Goal: Information Seeking & Learning: Learn about a topic

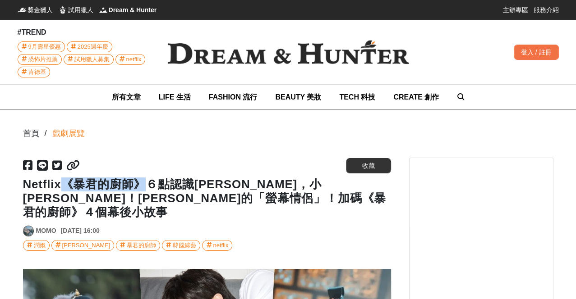
drag, startPoint x: 69, startPoint y: 184, endPoint x: 149, endPoint y: 187, distance: 79.4
click at [149, 187] on h1 "Netflix《暴君的廚師》６點認識[PERSON_NAME]，小[PERSON_NAME]！[PERSON_NAME]的「螢幕情侶」！加碼《暴君的廚師》４個…" at bounding box center [207, 199] width 368 height 42
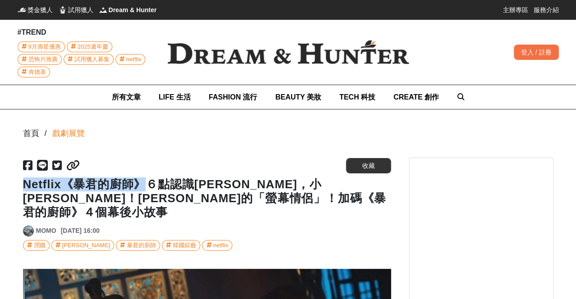
scroll to position [0, 368]
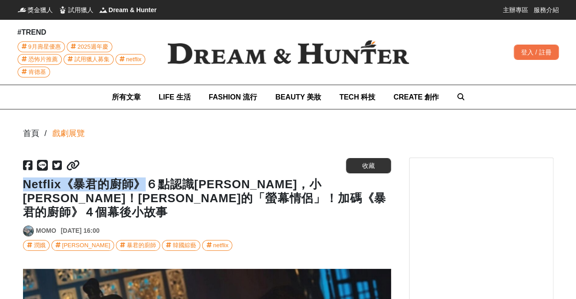
drag, startPoint x: 24, startPoint y: 187, endPoint x: 144, endPoint y: 186, distance: 119.9
click at [144, 186] on h1 "Netflix《暴君的廚師》６點認識[PERSON_NAME]，小[PERSON_NAME]！[PERSON_NAME]的「螢幕情侶」！加碼《暴君的廚師》４個…" at bounding box center [207, 199] width 368 height 42
copy h1 "Netflix《暴君的廚師》"
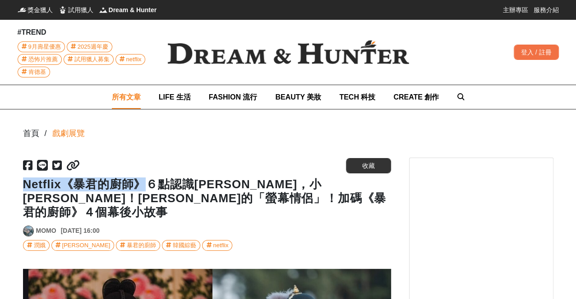
scroll to position [0, 736]
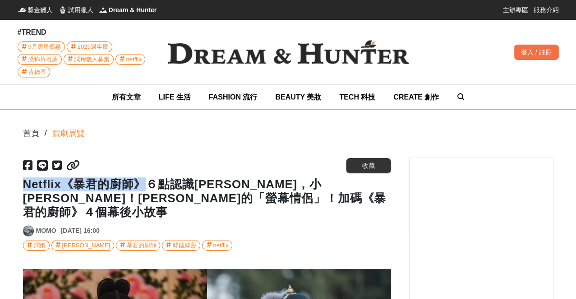
click at [247, 64] on img at bounding box center [288, 52] width 270 height 53
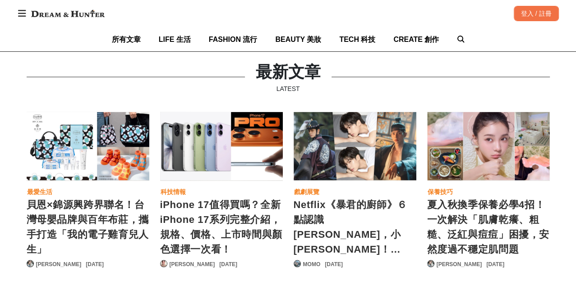
scroll to position [0, 535]
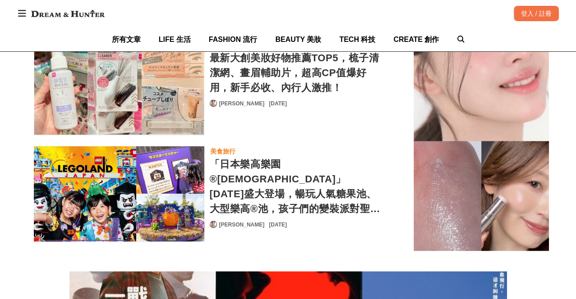
scroll to position [0, 368]
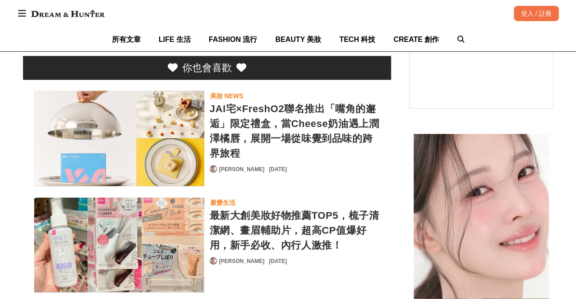
scroll to position [3256, 0]
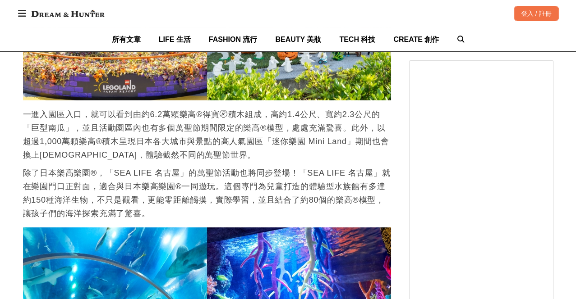
scroll to position [0, 1103]
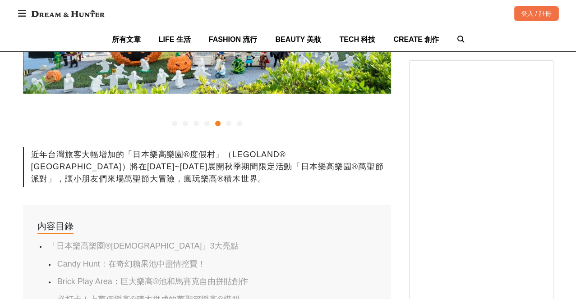
scroll to position [400, 0]
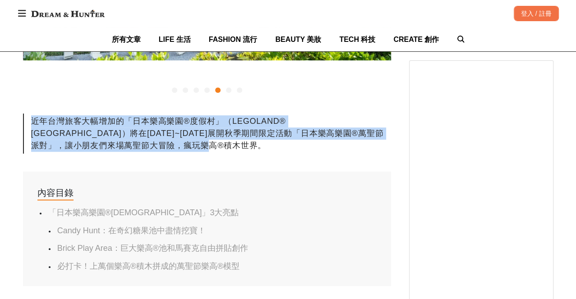
drag, startPoint x: 33, startPoint y: 119, endPoint x: 134, endPoint y: 147, distance: 104.8
click at [144, 147] on div "近年台灣旅客大幅增加的「日本樂高樂園®度假村」（LEGOLAND® [GEOGRAPHIC_DATA]）將在[DATE]~[DATE]展開秋季期間限定活動「日…" at bounding box center [207, 134] width 368 height 40
copy div "近年台灣旅客大幅增加的「日本樂高樂園®度假村」（LEGOLAND® [GEOGRAPHIC_DATA]）將在[DATE]~[DATE]展開秋季期間限定活動「日…"
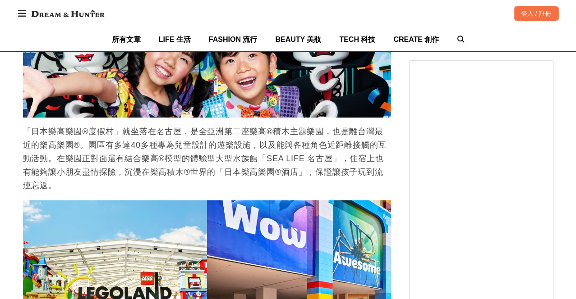
scroll to position [0, 0]
click at [176, 170] on p "「日本樂高樂園®度假村」就坐落在名古屋，是全亞洲第二座樂高®積木主題樂園，也是離台灣最近的樂高樂園®。園區有多達40多種專為兒童設計的遊樂設施，以及能與各種角…" at bounding box center [207, 159] width 368 height 68
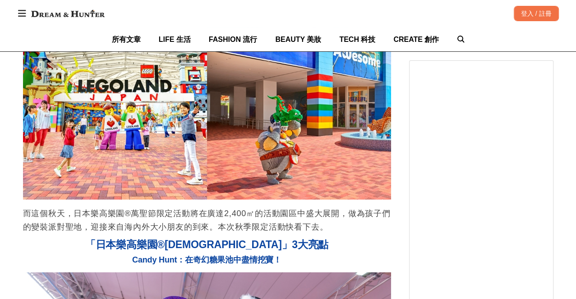
scroll to position [1102, 0]
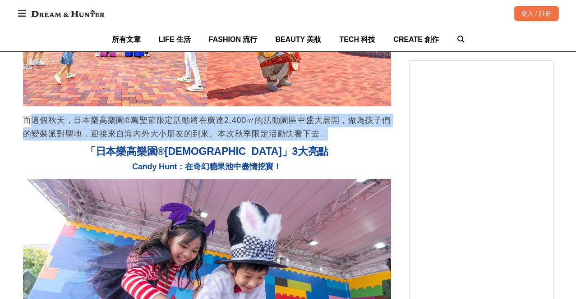
drag, startPoint x: 34, startPoint y: 122, endPoint x: 336, endPoint y: 137, distance: 302.4
click at [336, 137] on p "而這個秋天，日本樂高樂園®萬聖節限定活動將在廣達2,400㎡的活動園區中盛大展開，做為孩子們的變裝派對聖地，迎接來自海內外大小朋友的到來。本次秋季限定活動快看…" at bounding box center [207, 127] width 368 height 27
copy p "這個秋天，日本樂高樂園®萬聖節限定活動將在廣達2,400㎡的活動園區中盛大展開，做為孩子們的變裝派對聖地，迎接來自海內外大小朋友的到來。本次秋季限定活動快看下…"
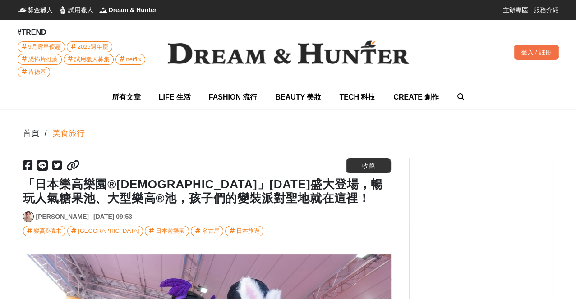
click at [139, 201] on h1 "「日本樂高樂園®萬聖節派對」10月3日盛大登場，暢玩人氣糖果池、大型樂高®池，孩子們的變裝派對聖地就在這裡！" at bounding box center [207, 192] width 368 height 28
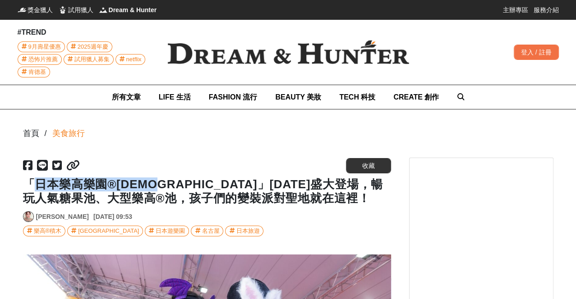
drag, startPoint x: 37, startPoint y: 183, endPoint x: 172, endPoint y: 185, distance: 134.8
click at [172, 185] on h1 "「日本樂高樂園®萬聖節派對」10月3日盛大登場，暢玩人氣糖果池、大型樂高®池，孩子們的變裝派對聖地就在這裡！" at bounding box center [207, 192] width 368 height 28
copy h1 "日本樂高樂園®萬聖節派對"
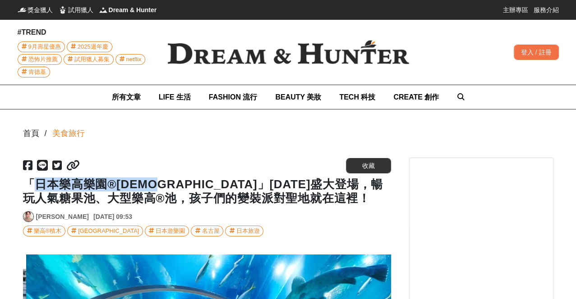
scroll to position [0, 1839]
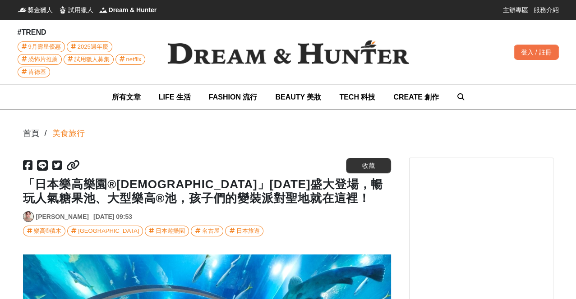
click at [250, 202] on h1 "「日本樂高樂園®萬聖節派對」10月3日盛大登場，暢玩人氣糖果池、大型樂高®池，孩子們的變裝派對聖地就在這裡！" at bounding box center [207, 192] width 368 height 28
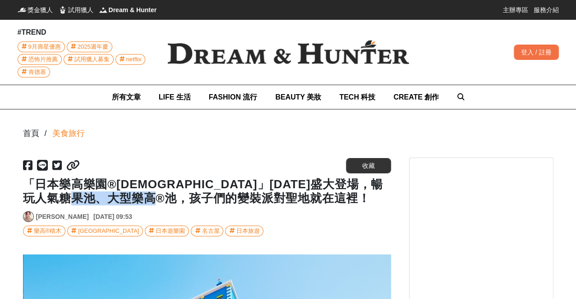
scroll to position [0, 2207]
drag, startPoint x: 155, startPoint y: 199, endPoint x: 195, endPoint y: 201, distance: 39.7
click at [195, 201] on h1 "「日本樂高樂園®萬聖節派對」10月3日盛大登場，暢玩人氣糖果池、大型樂高®池，孩子們的變裝派對聖地就在這裡！" at bounding box center [207, 192] width 368 height 28
copy h1 "變裝派對"
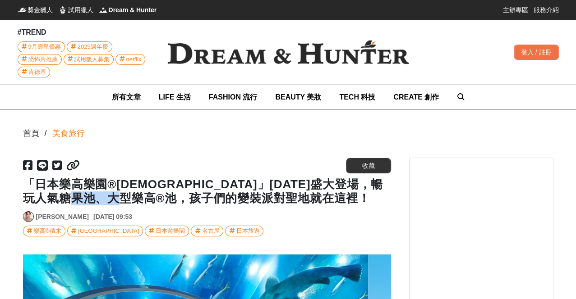
scroll to position [0, 1839]
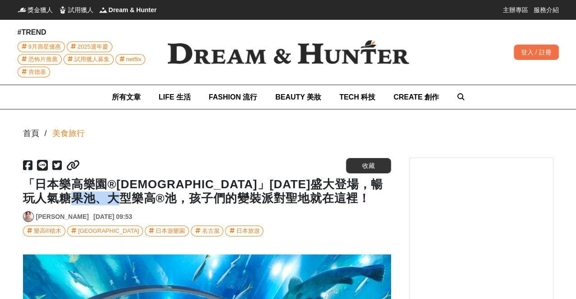
click at [180, 193] on h1 "「日本樂高樂園®萬聖節派對」10月3日盛大登場，暢玩人氣糖果池、大型樂高®池，孩子們的變裝派對聖地就在這裡！" at bounding box center [207, 192] width 368 height 28
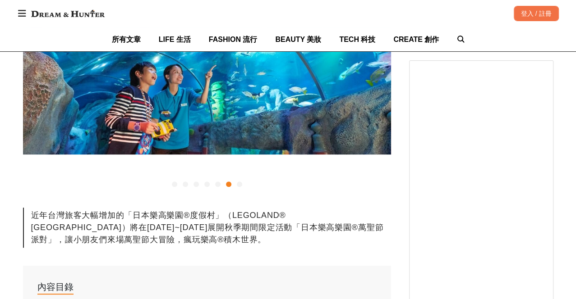
scroll to position [350, 0]
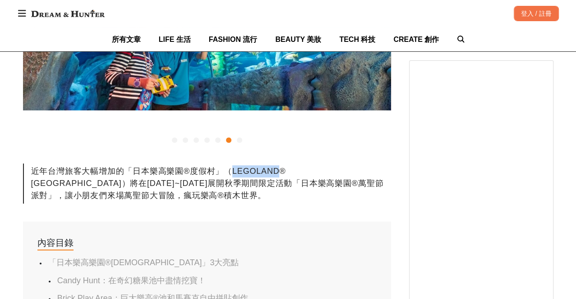
drag, startPoint x: 225, startPoint y: 170, endPoint x: 268, endPoint y: 170, distance: 42.8
click at [268, 170] on div "近年台灣旅客大幅增加的「日本樂高樂園®度假村」（LEGOLAND® Japan Resort）將在10月3日~11月3日展開秋季期間限定活動「日本樂高樂園®萬…" at bounding box center [207, 184] width 368 height 40
copy div "LEGOLAND"
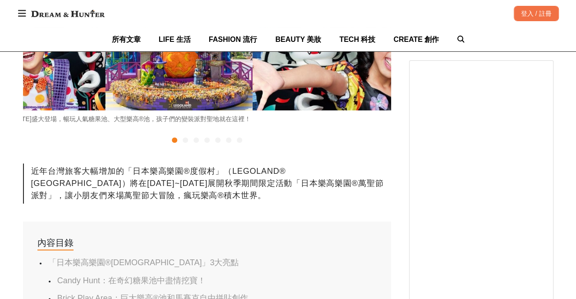
drag, startPoint x: 220, startPoint y: 189, endPoint x: 125, endPoint y: 203, distance: 95.3
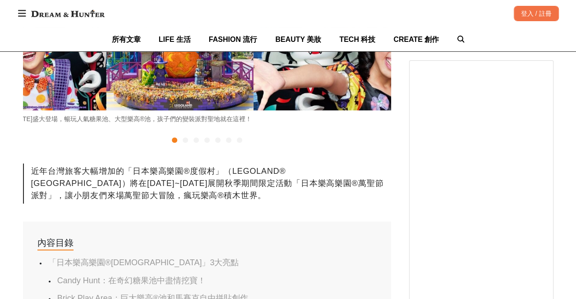
click at [220, 189] on div "近年台灣旅客大幅增加的「日本樂高樂園®度假村」（LEGOLAND® Japan Resort）將在10月3日~11月3日展開秋季期間限定活動「日本樂高樂園®萬…" at bounding box center [207, 184] width 368 height 40
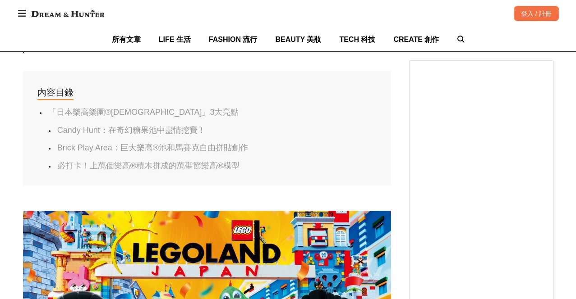
scroll to position [0, 0]
click at [138, 128] on link "Candy Hunt：在奇幻糖果池中盡情挖寶！" at bounding box center [131, 130] width 148 height 9
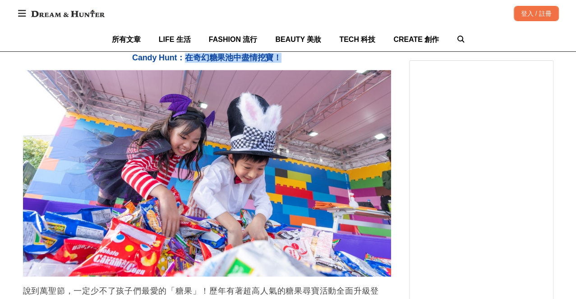
scroll to position [0, 368]
drag, startPoint x: 185, startPoint y: 59, endPoint x: 221, endPoint y: 62, distance: 35.8
click at [221, 62] on span "Candy Hunt：在奇幻糖果池中盡情挖寶！" at bounding box center [206, 57] width 149 height 9
click at [168, 61] on span "Candy Hunt：在奇幻糖果池中盡情挖寶！" at bounding box center [206, 57] width 149 height 9
click at [133, 59] on h3 "Candy Hunt：在奇幻糖果池中盡情挖寶！" at bounding box center [207, 58] width 368 height 10
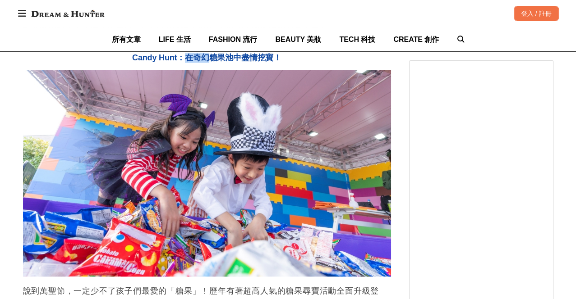
drag, startPoint x: 186, startPoint y: 59, endPoint x: 206, endPoint y: 59, distance: 20.3
click at [206, 59] on span "Candy Hunt：在奇幻糖果池中盡情挖寶！" at bounding box center [206, 57] width 149 height 9
drag, startPoint x: 130, startPoint y: 60, endPoint x: 284, endPoint y: 59, distance: 153.7
click at [284, 59] on h3 "Candy Hunt：在奇幻糖果池中盡情挖寶！" at bounding box center [207, 58] width 368 height 10
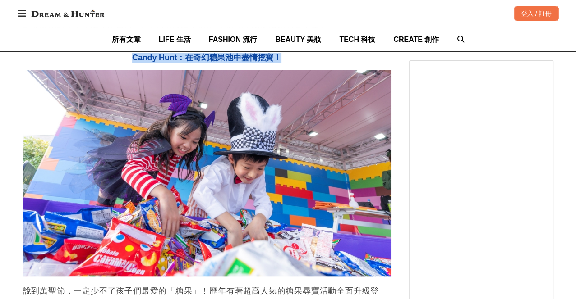
copy span "Candy Hunt：在奇幻糖果池中盡情挖寶！"
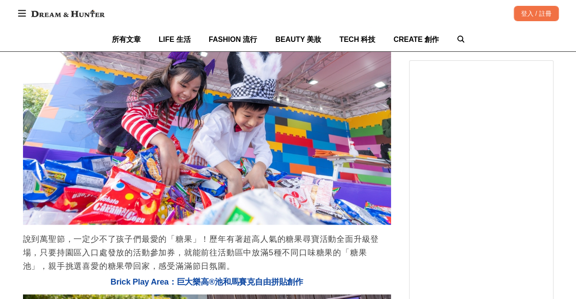
scroll to position [0, 1839]
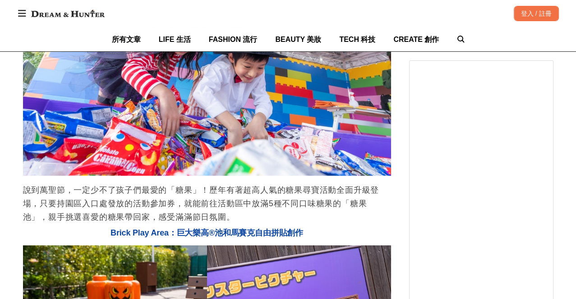
click at [173, 198] on p "說到萬聖節，一定少不了孩子們最愛的「糖果」！歷年有著超高人氣的糖果尋寶活動全面升級登場，只要持園區入口處發放的活動參加券，就能前往活動區中放滿5種不同口味糖果…" at bounding box center [207, 203] width 368 height 41
click at [226, 192] on p "說到萬聖節，一定少不了孩子們最愛的「糖果」！歷年有著超高人氣的糖果尋寶活動全面升級登場，只要持園區入口處發放的活動參加券，就能前往活動區中放滿5種不同口味糖果…" at bounding box center [207, 203] width 368 height 41
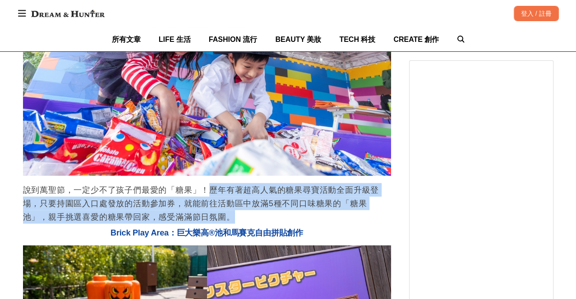
drag, startPoint x: 210, startPoint y: 190, endPoint x: 215, endPoint y: 217, distance: 28.1
click at [215, 217] on p "說到萬聖節，一定少不了孩子們最愛的「糖果」！歷年有著超高人氣的糖果尋寶活動全面升級登場，只要持園區入口處發放的活動參加券，就能前往活動區中放滿5種不同口味糖果…" at bounding box center [207, 203] width 368 height 41
copy p "歷年有著超高人氣的糖果尋寶活動全面升級登場，只要持園區入口處發放的活動參加券，就能前往活動區中放滿5種不同口味糖果的「糖果池」，親手挑選喜愛的糖果帶回家，感受…"
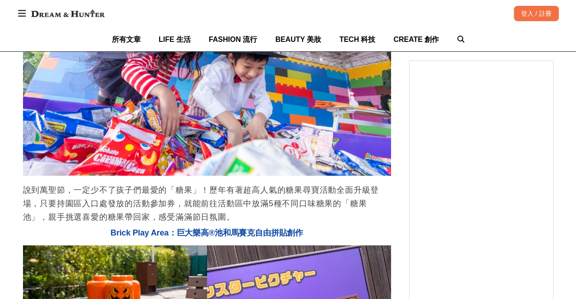
click at [172, 234] on span "Brick Play Area：巨大樂高®池和馬賽克自由拼貼創作" at bounding box center [206, 233] width 192 height 9
drag, startPoint x: 113, startPoint y: 235, endPoint x: 318, endPoint y: 231, distance: 205.2
click at [318, 231] on h3 "Brick Play Area：巨大樂高®池和馬賽克自由拼貼創作" at bounding box center [207, 234] width 368 height 10
copy span "Brick Play Area：巨大樂高®池和馬賽克自由拼貼創作"
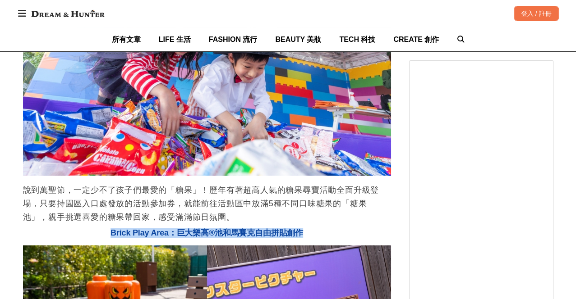
scroll to position [0, 1103]
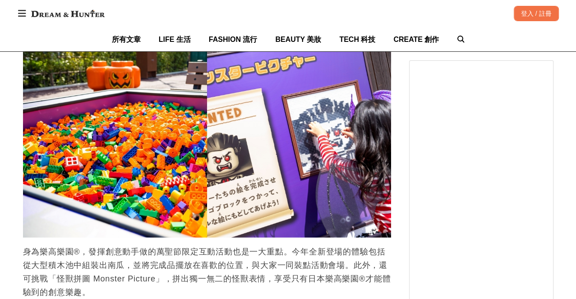
scroll to position [1612, 0]
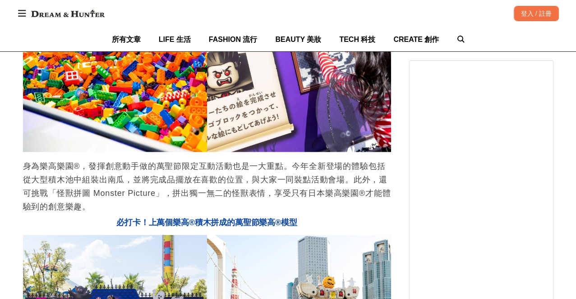
click at [49, 175] on p "身為樂高樂園®，發揮創意動手做的萬聖節限定互動活動也是一大重點。今年全新登場的體驗包括從大型積木池中組裝出南瓜，並將完成品擺放在喜歡的位置，與大家一同裝點活動…" at bounding box center [207, 187] width 368 height 54
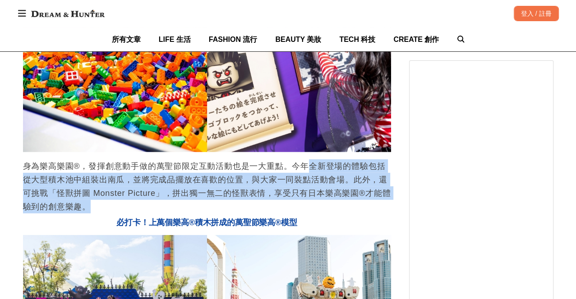
drag, startPoint x: 307, startPoint y: 166, endPoint x: 224, endPoint y: 203, distance: 90.6
click at [224, 203] on p "身為樂高樂園®，發揮創意動手做的萬聖節限定互動活動也是一大重點。今年全新登場的體驗包括從大型積木池中組裝出南瓜，並將完成品擺放在喜歡的位置，與大家一同裝點活動…" at bounding box center [207, 187] width 368 height 54
copy p "全新登場的體驗包括從大型積木池中組裝出南瓜，並將完成品擺放在喜歡的位置，與大家一同裝點活動會場。此外，還可挑戰「怪獸拼圖 Monster Picture」，拼…"
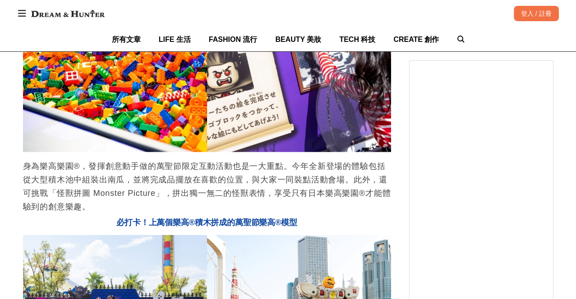
click at [169, 230] on div "「日本樂高樂園®度假村」就坐落在名古屋，是全亞洲第二座樂高®積木主題樂園，也是離台灣最近的樂高樂園®。園區有多達40多種專為兒童設計的遊樂設施，以及能與各種角…" at bounding box center [207, 228] width 368 height 2271
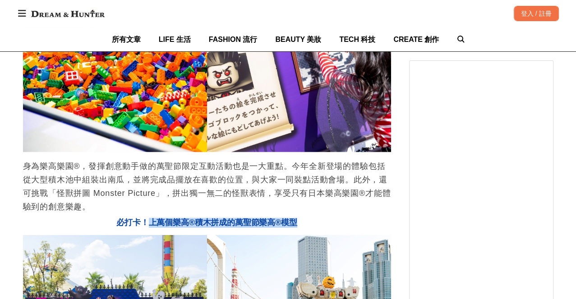
drag, startPoint x: 151, startPoint y: 224, endPoint x: 300, endPoint y: 225, distance: 149.2
click at [302, 225] on h3 "必打卡！上萬個樂高®積木拼成的萬聖節樂高®模型" at bounding box center [207, 223] width 368 height 10
copy span "上萬個樂高®積木拼成的萬聖節樂高®模型"
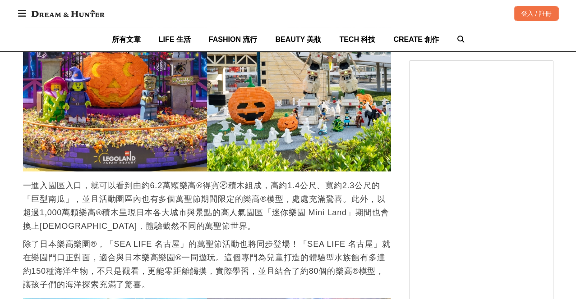
scroll to position [1912, 0]
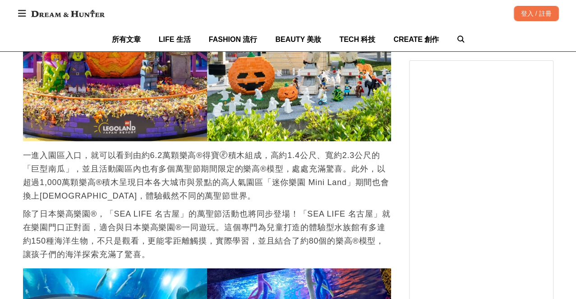
click at [144, 174] on p "一進入園區入口，就可以看到由約6.2萬顆樂高®得寶🄬積木組成，高約1.4公尺、寬約2.3公尺的「巨型南瓜」，並且活動園區內也有多個萬聖節期間限定的樂高®模型，…" at bounding box center [207, 176] width 368 height 54
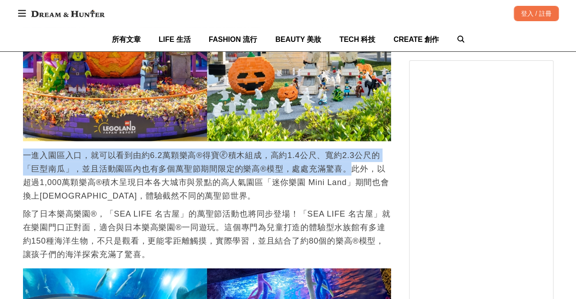
scroll to position [0, 736]
drag, startPoint x: 21, startPoint y: 158, endPoint x: 343, endPoint y: 173, distance: 322.2
click at [343, 173] on div "首頁 / 美食旅行 https://dream.bhuntr.com/article/legoland-halloween 收藏 「日本樂高樂園®萬聖節派對」…" at bounding box center [288, 149] width 541 height 3907
drag, startPoint x: 99, startPoint y: 163, endPoint x: 87, endPoint y: 162, distance: 12.2
click at [99, 163] on p "一進入園區入口，就可以看到由約6.2萬顆樂高®得寶🄬積木組成，高約1.4公尺、寬約2.3公尺的「巨型南瓜」，並且活動園區內也有多個萬聖節期間限定的樂高®模型，…" at bounding box center [207, 176] width 368 height 54
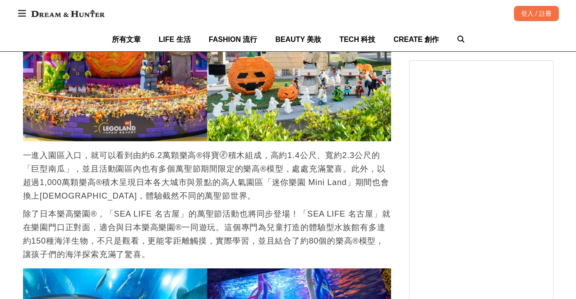
click at [41, 164] on p "一進入園區入口，就可以看到由約6.2萬顆樂高®得寶🄬積木組成，高約1.4公尺、寬約2.3公尺的「巨型南瓜」，並且活動園區內也有多個萬聖節期間限定的樂高®模型，…" at bounding box center [207, 176] width 368 height 54
click at [102, 180] on p "一進入園區入口，就可以看到由約6.2萬顆樂高®得寶🄬積木組成，高約1.4公尺、寬約2.3公尺的「巨型南瓜」，並且活動園區內也有多個萬聖節期間限定的樂高®模型，…" at bounding box center [207, 176] width 368 height 54
click at [69, 194] on p "一進入園區入口，就可以看到由約6.2萬顆樂高®得寶🄬積木組成，高約1.4公尺、寬約2.3公尺的「巨型南瓜」，並且活動園區內也有多個萬聖節期間限定的樂高®模型，…" at bounding box center [207, 176] width 368 height 54
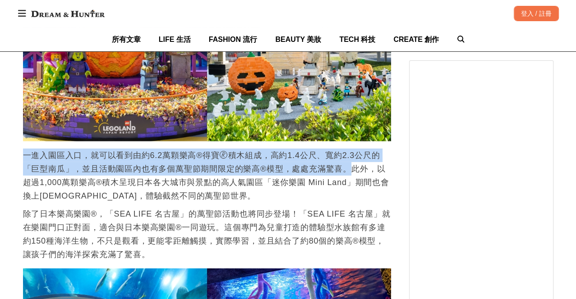
drag, startPoint x: 22, startPoint y: 155, endPoint x: 344, endPoint y: 171, distance: 323.2
click at [344, 171] on div "首頁 / 美食旅行 https://dream.bhuntr.com/article/legoland-halloween 收藏 「日本樂高樂園®萬聖節派對」…" at bounding box center [288, 149] width 541 height 3907
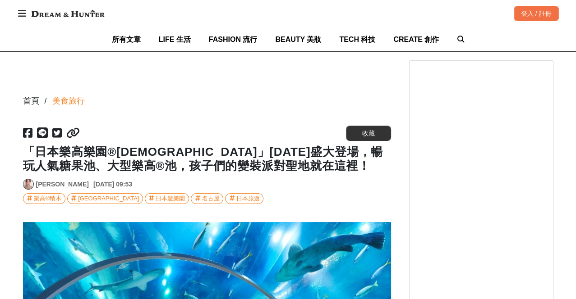
scroll to position [0, 0]
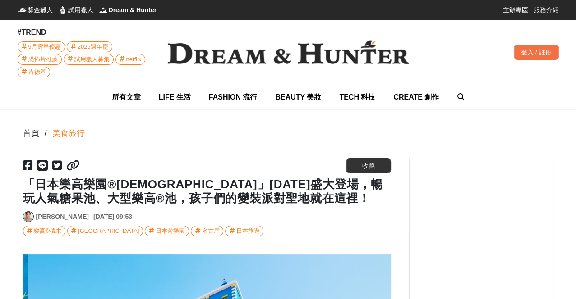
click at [278, 206] on div "https://dream.bhuntr.com/article/legoland-halloween 收藏 「日本樂高樂園®萬聖節派對」10月3日盛大登場，…" at bounding box center [207, 197] width 368 height 79
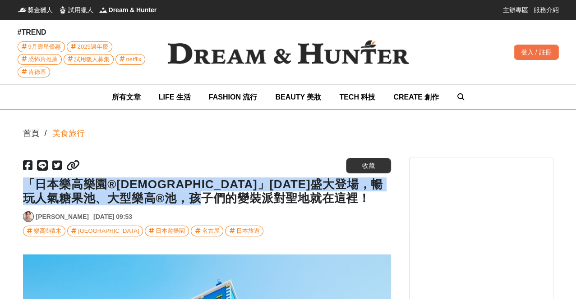
drag, startPoint x: 279, startPoint y: 200, endPoint x: 16, endPoint y: 182, distance: 263.5
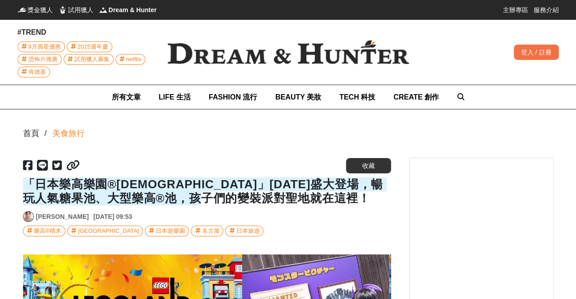
scroll to position [0, 0]
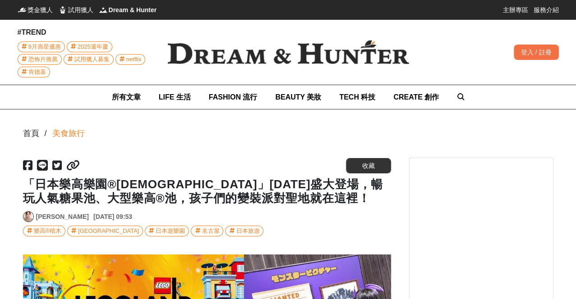
click at [296, 209] on div "https://dream.bhuntr.com/article/legoland-halloween 收藏 「日本樂高樂園®萬聖節派對」10月3日盛大登場，…" at bounding box center [207, 197] width 368 height 79
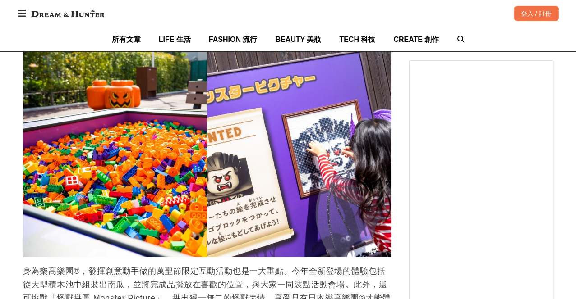
scroll to position [1603, 0]
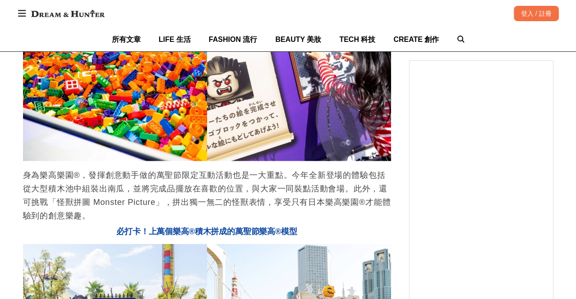
click at [72, 12] on img at bounding box center [68, 13] width 82 height 16
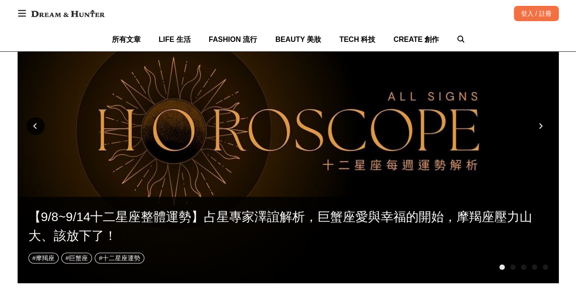
scroll to position [150, 0]
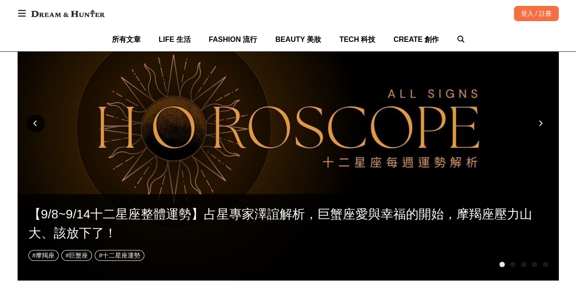
click at [543, 124] on div at bounding box center [541, 124] width 18 height 18
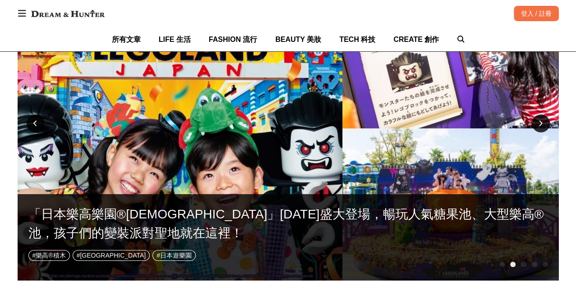
click at [543, 124] on div at bounding box center [541, 124] width 18 height 18
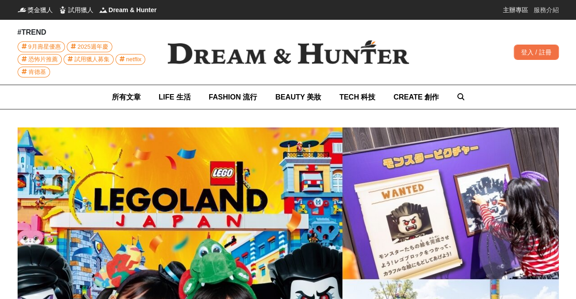
scroll to position [0, 0]
click at [293, 55] on img at bounding box center [288, 52] width 270 height 53
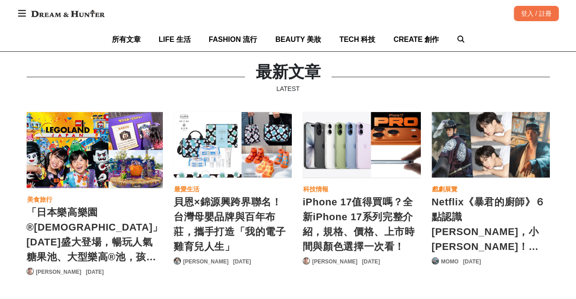
scroll to position [0, 110]
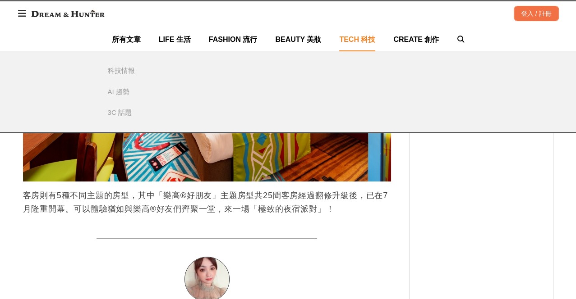
scroll to position [0, 368]
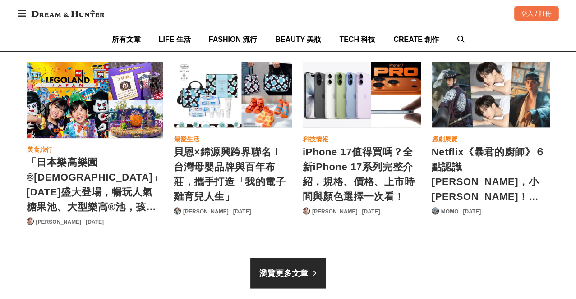
click at [383, 200] on div "iPhone 17值得買嗎？全新iPhone 17系列完整介紹，規格、價格、上市時間與顏色選擇一次看！" at bounding box center [361, 173] width 118 height 59
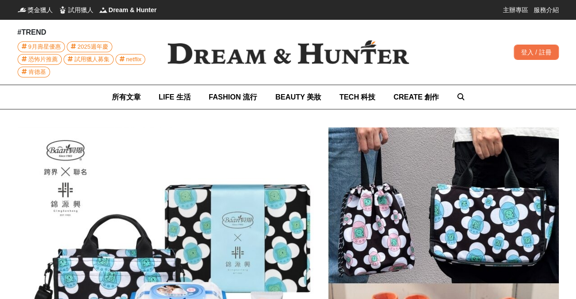
click at [283, 62] on img at bounding box center [288, 52] width 270 height 53
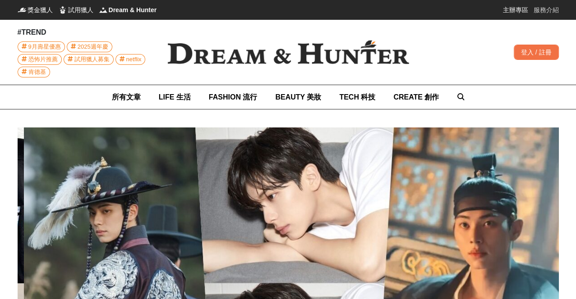
scroll to position [0, 2164]
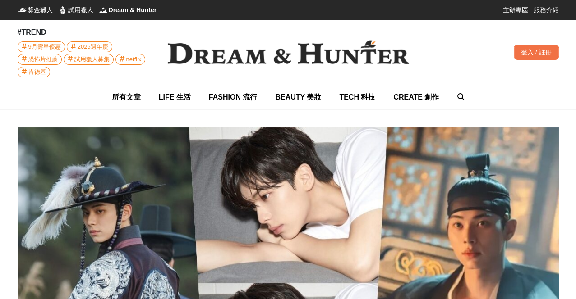
click at [273, 64] on img at bounding box center [288, 52] width 270 height 53
click at [253, 58] on img at bounding box center [288, 52] width 270 height 53
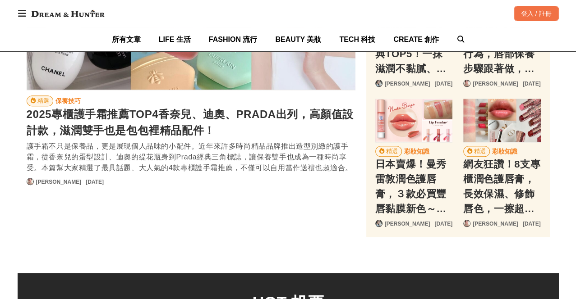
click at [38, 186] on link "[PERSON_NAME]" at bounding box center [59, 182] width 46 height 8
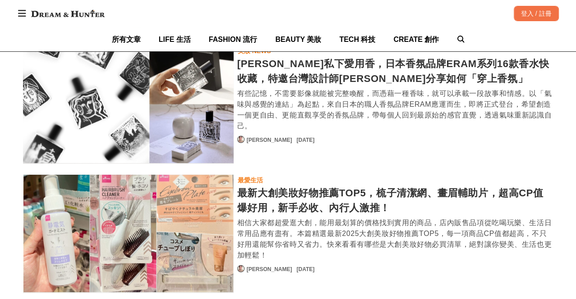
scroll to position [1352, 0]
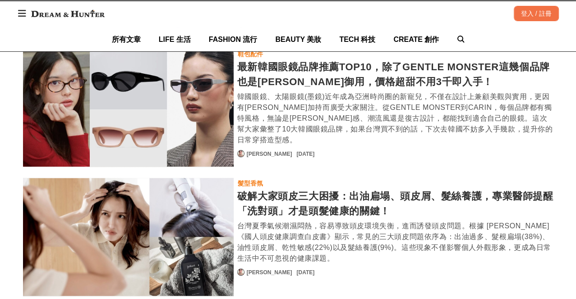
scroll to position [3154, 0]
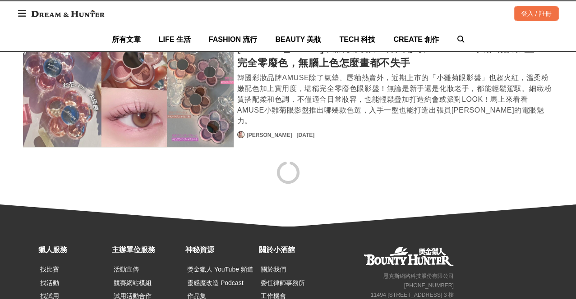
scroll to position [4840, 0]
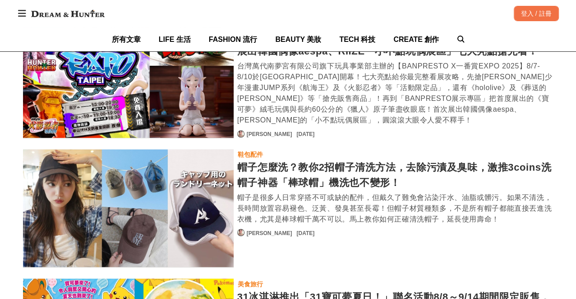
scroll to position [6043, 0]
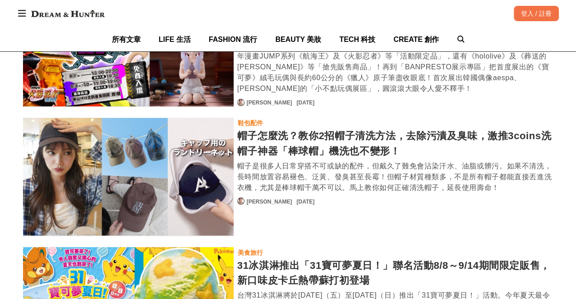
click at [338, 135] on div "帽子怎麼洗？教你2招帽子清洗方法，去除污漬及臭味，激推3coins洗帽子神器「棒球帽」機洗也不變形！" at bounding box center [395, 143] width 316 height 30
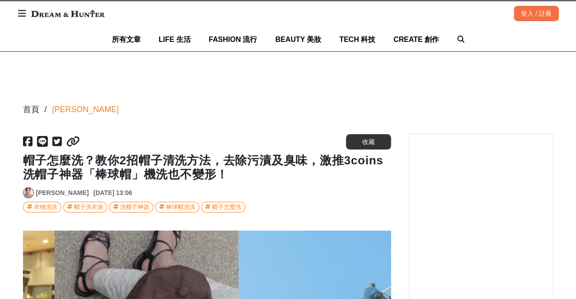
click at [48, 193] on link "[PERSON_NAME]" at bounding box center [62, 192] width 53 height 9
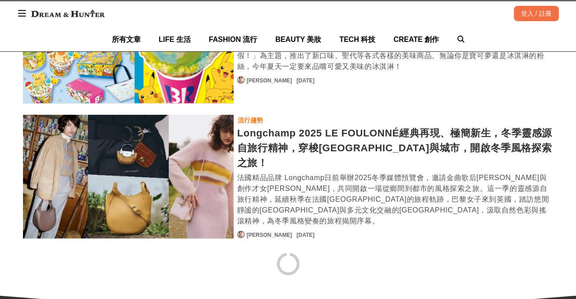
scroll to position [6442, 0]
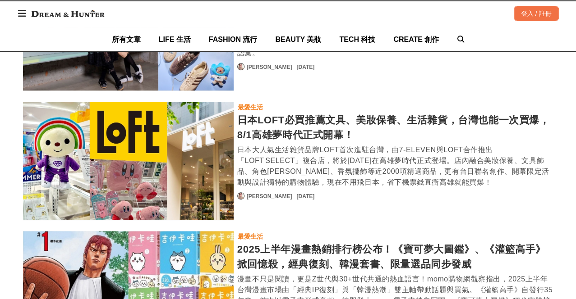
scroll to position [7760, 0]
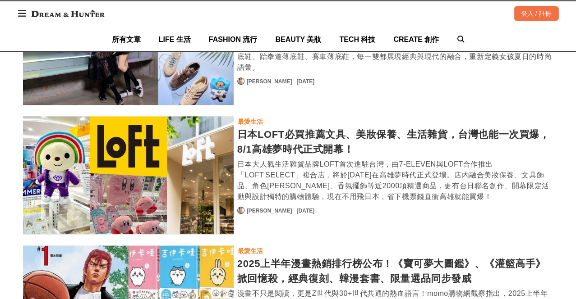
click at [312, 127] on div "日本LOFT必買推薦文具、美妝保養、生活雜貨，台灣也能一次買爆，8/1高雄夢時代正式開幕！" at bounding box center [395, 142] width 316 height 30
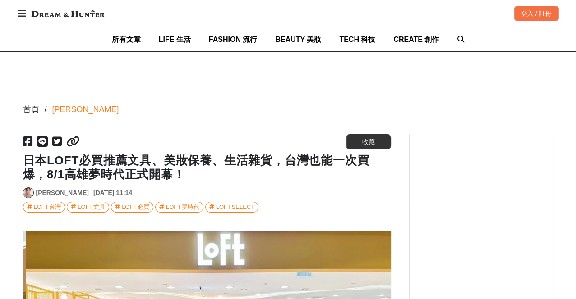
scroll to position [0, 368]
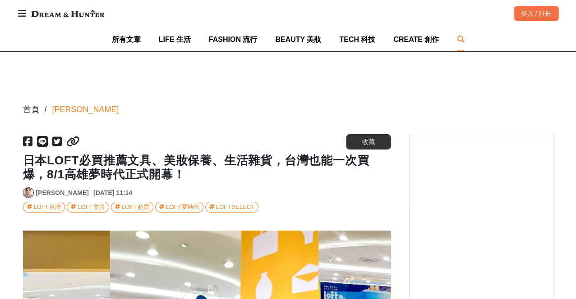
click at [457, 38] on icon at bounding box center [460, 39] width 7 height 7
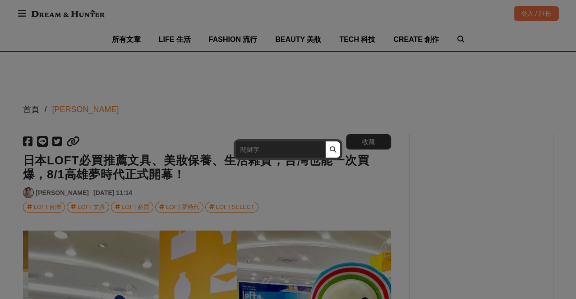
scroll to position [0, 736]
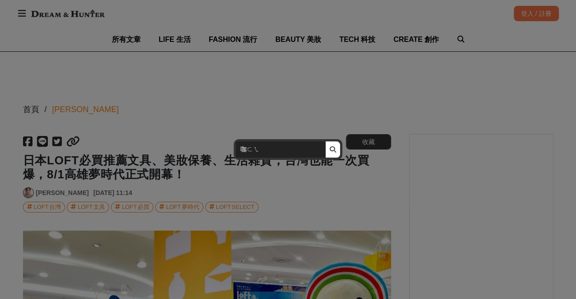
type input "咖啡"
click button "submit" at bounding box center [332, 150] width 15 height 16
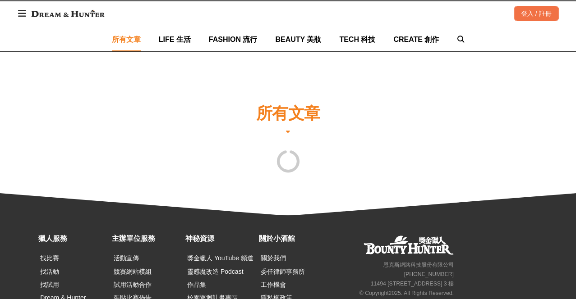
scroll to position [23, 0]
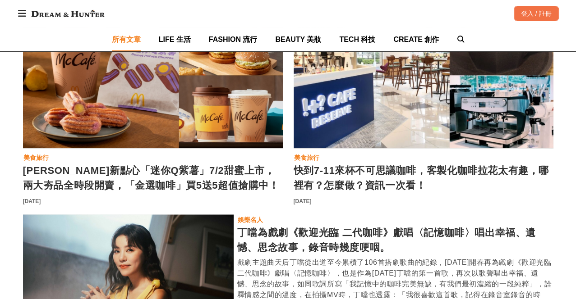
click at [374, 175] on div "快到7-11來杯不可思議咖啡，客製化咖啡拉花太有趣，哪裡有？怎麼做？資訊一次看！" at bounding box center [423, 178] width 260 height 30
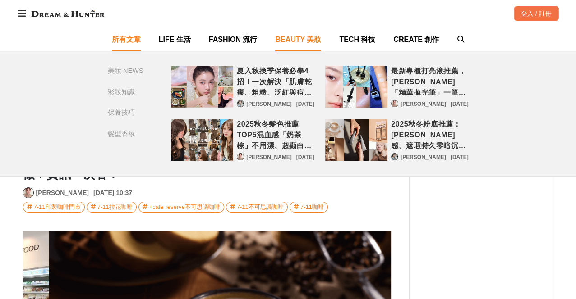
scroll to position [0, 736]
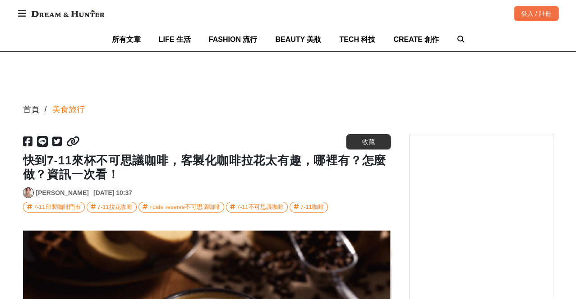
click at [79, 16] on img at bounding box center [68, 13] width 82 height 16
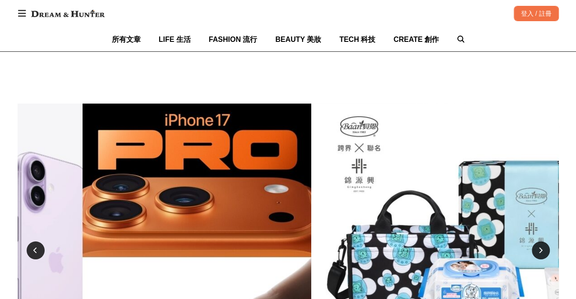
scroll to position [0, 1551]
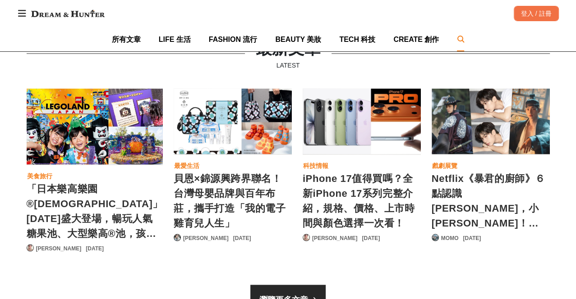
click at [457, 38] on icon at bounding box center [460, 39] width 7 height 7
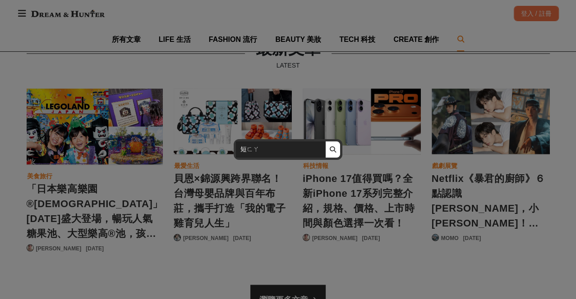
type input "短髮"
click button "submit" at bounding box center [332, 150] width 15 height 16
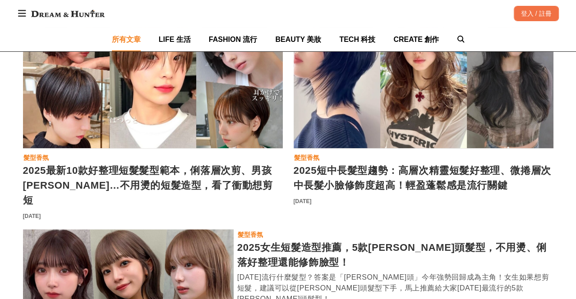
click at [122, 171] on div "2025最新10款好整理短髮髮型範本，俐落層次剪、男孩鮑伯風…不用燙的短髮造型，看了衝動想剪短" at bounding box center [153, 185] width 260 height 45
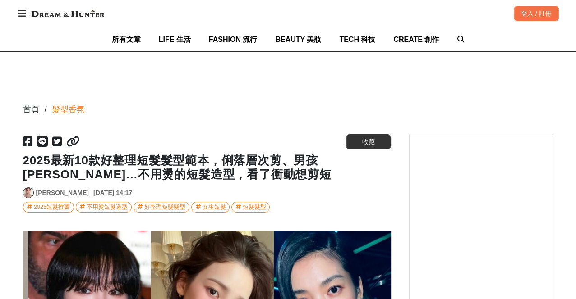
scroll to position [0, 368]
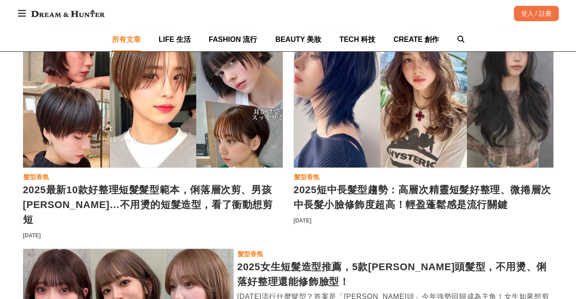
scroll to position [573, 0]
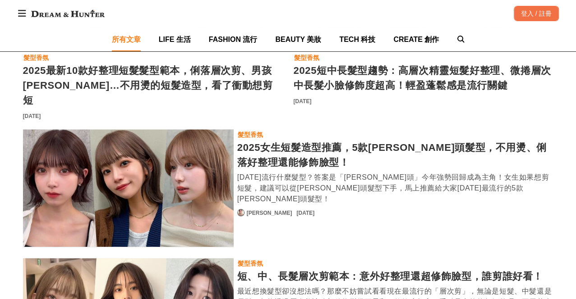
click at [314, 140] on div "2025女生短髮造型推薦，5款鮑伯頭髮型，不用燙、俐落好整理還能修飾臉型！" at bounding box center [395, 155] width 316 height 30
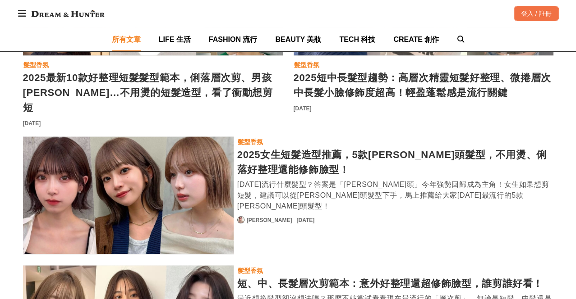
scroll to position [716, 0]
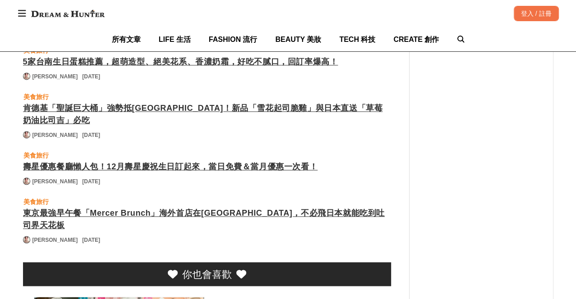
scroll to position [0, 2942]
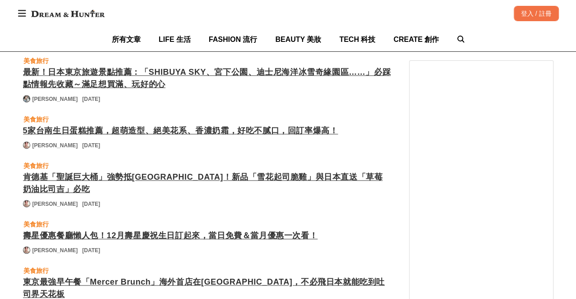
scroll to position [3406, 0]
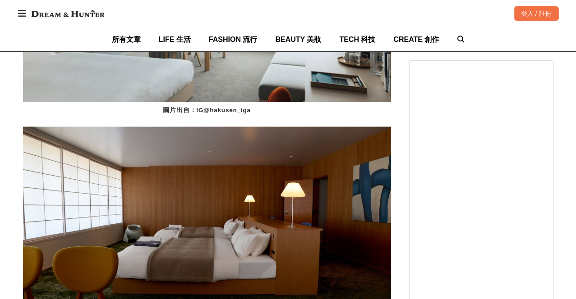
scroll to position [0, 2575]
click at [61, 12] on img at bounding box center [68, 13] width 82 height 16
